Goal: Browse casually: Explore the website without a specific task or goal

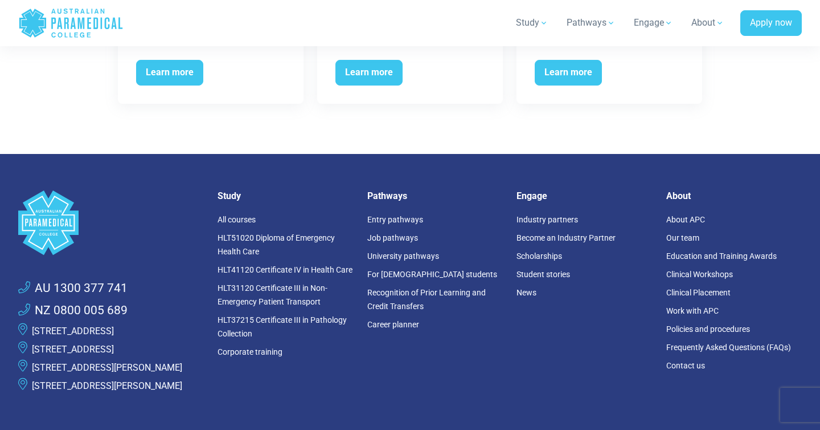
scroll to position [2861, 0]
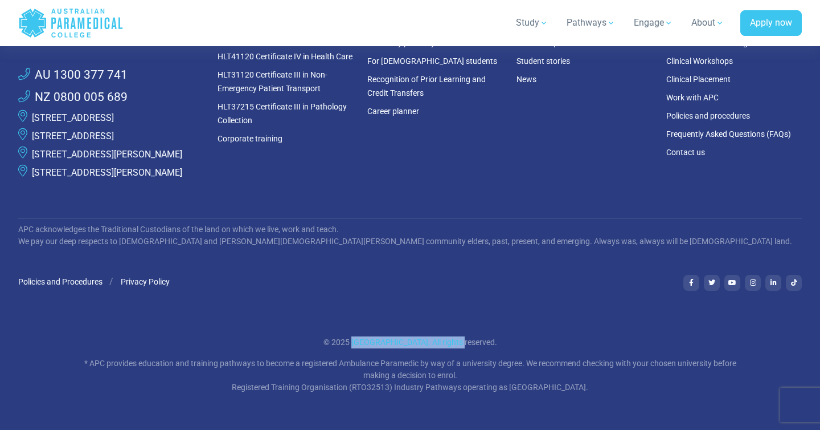
drag, startPoint x: 334, startPoint y: 342, endPoint x: 443, endPoint y: 337, distance: 108.4
click at [443, 337] on p "© 2025 [GEOGRAPHIC_DATA]. All rights reserved." at bounding box center [410, 342] width 666 height 12
copy p "[GEOGRAPHIC_DATA]"
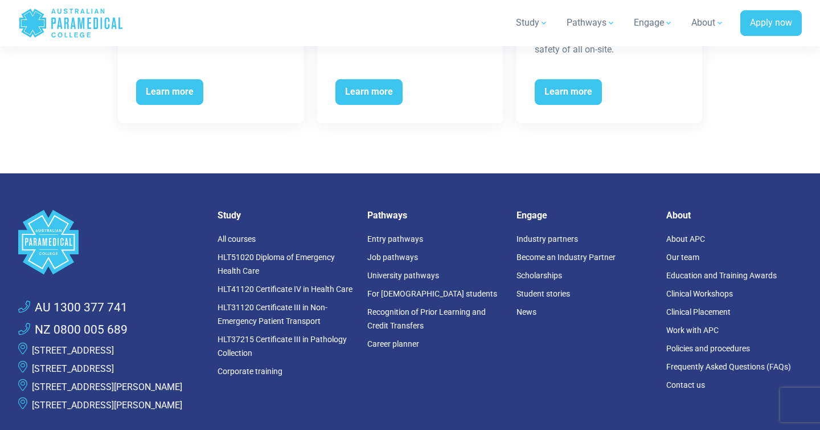
scroll to position [2294, 0]
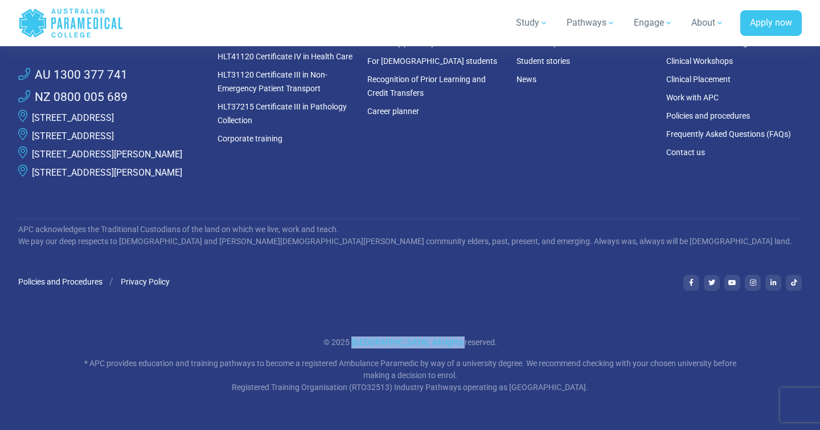
drag, startPoint x: 334, startPoint y: 341, endPoint x: 443, endPoint y: 342, distance: 108.8
click at [443, 342] on p "© 2025 [GEOGRAPHIC_DATA]. All rights reserved." at bounding box center [410, 342] width 666 height 12
copy p "[GEOGRAPHIC_DATA]"
